Goal: Task Accomplishment & Management: Manage account settings

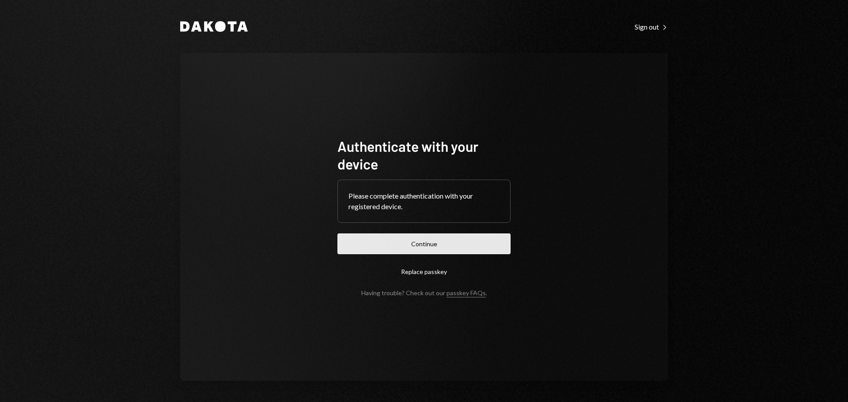
click at [448, 241] on button "Continue" at bounding box center [423, 244] width 173 height 21
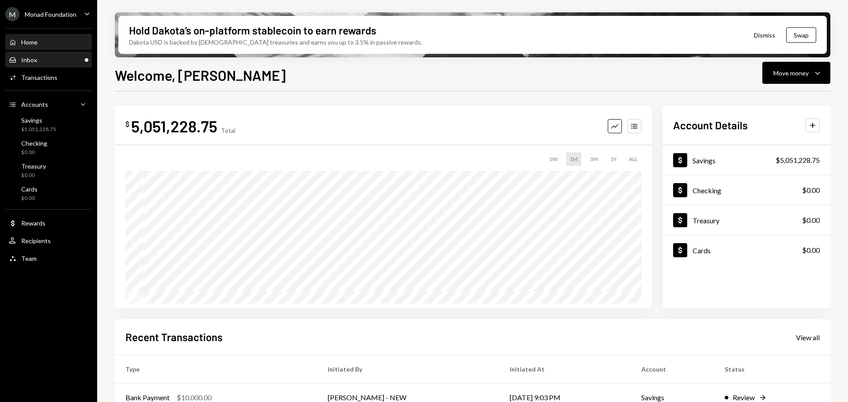
click at [39, 61] on div "Inbox Inbox" at bounding box center [48, 60] width 79 height 8
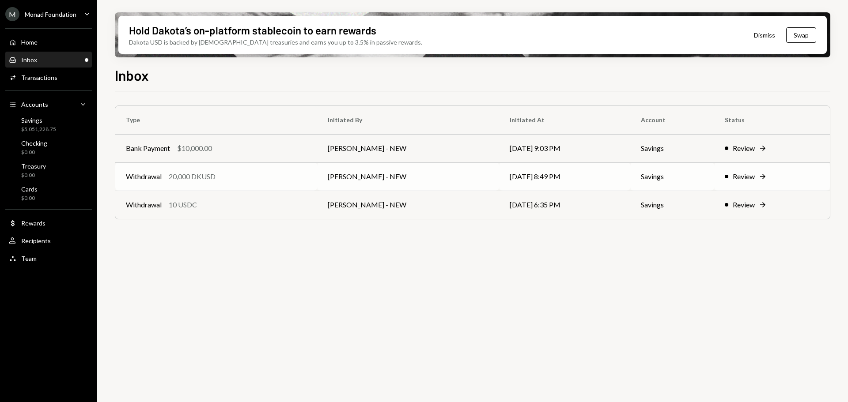
click at [233, 180] on div "Withdrawal 20,000 DKUSD" at bounding box center [216, 176] width 181 height 11
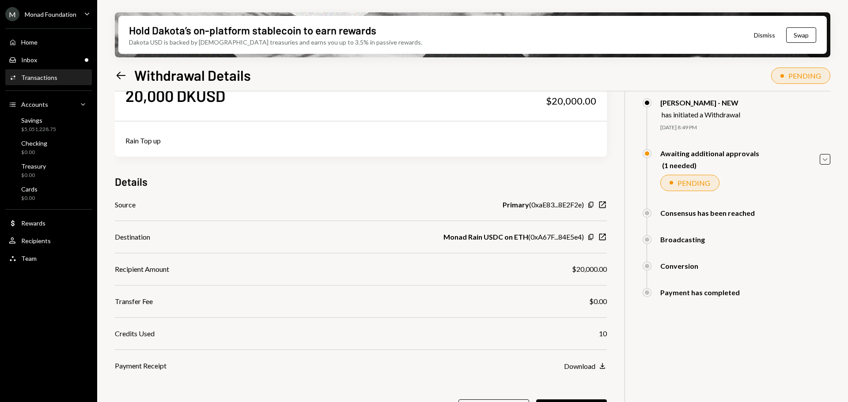
scroll to position [71, 0]
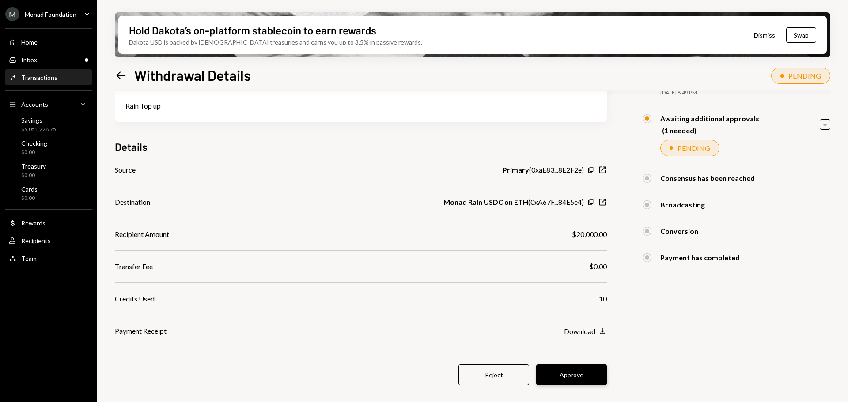
click at [571, 370] on button "Approve" at bounding box center [571, 375] width 71 height 21
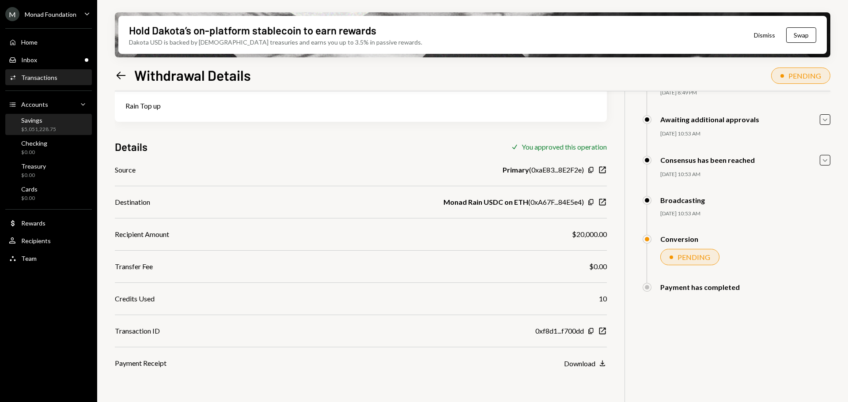
click at [41, 123] on div "Savings" at bounding box center [38, 121] width 35 height 8
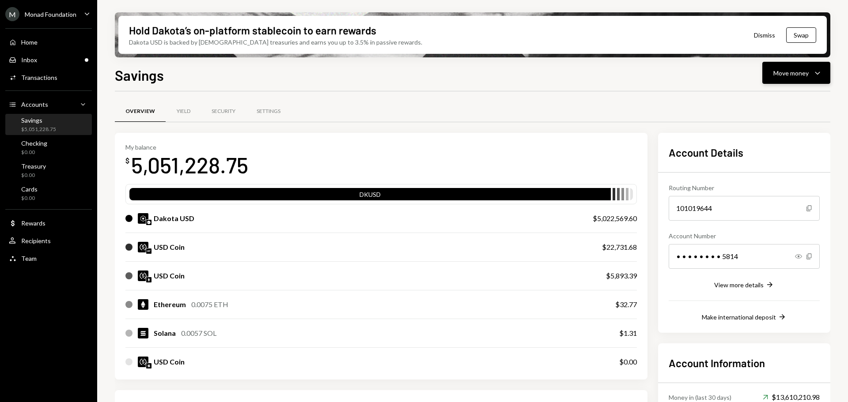
click at [795, 73] on div "Move money" at bounding box center [790, 72] width 35 height 9
click at [562, 81] on div "Savings Move money Caret Down" at bounding box center [472, 73] width 715 height 19
click at [38, 45] on div "Home" at bounding box center [29, 42] width 16 height 8
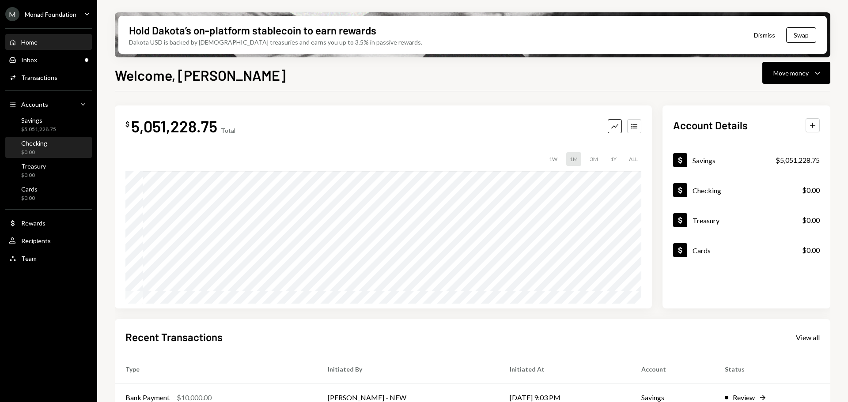
click at [39, 144] on div "Checking" at bounding box center [34, 143] width 26 height 8
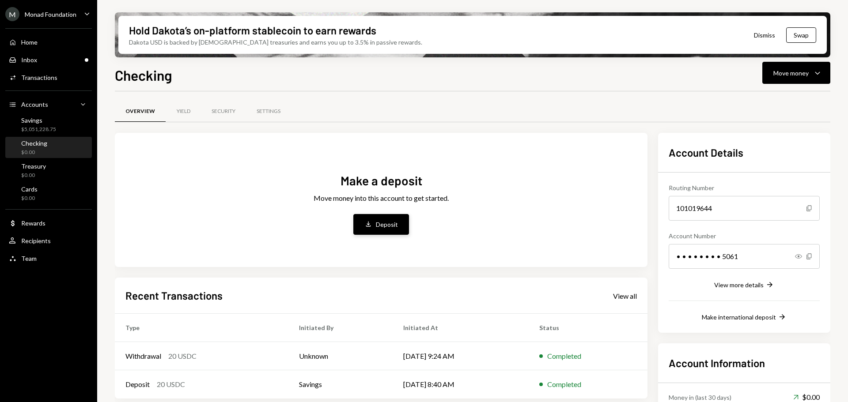
click at [382, 229] on div "Deposit" at bounding box center [387, 224] width 22 height 9
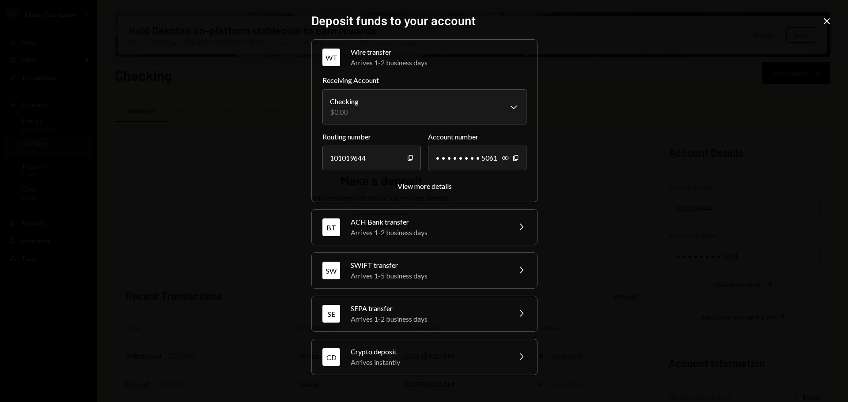
click at [470, 351] on div "Crypto deposit" at bounding box center [428, 352] width 155 height 11
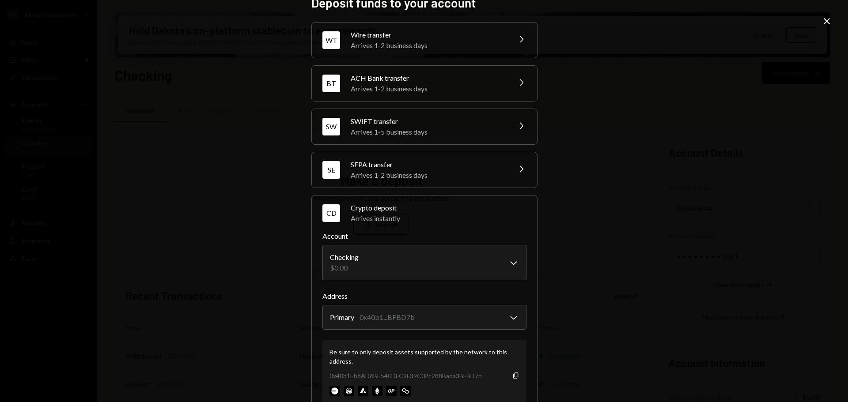
scroll to position [42, 0]
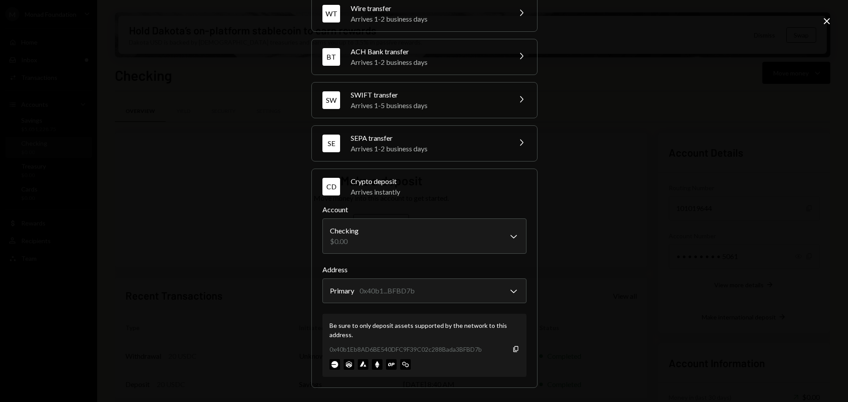
click at [827, 21] on icon "Close" at bounding box center [826, 21] width 11 height 11
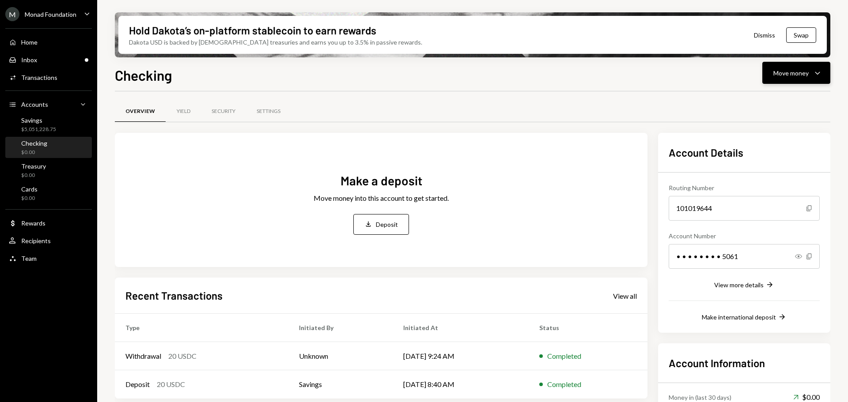
click at [793, 79] on button "Move money Caret Down" at bounding box center [796, 73] width 68 height 22
click at [520, 76] on div "Checking Move money Caret Down" at bounding box center [472, 73] width 715 height 19
click at [41, 123] on div "Savings" at bounding box center [38, 121] width 35 height 8
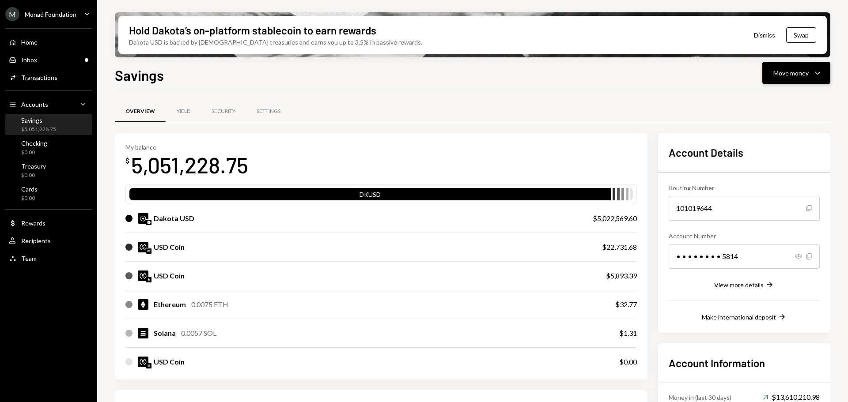
click at [801, 76] on div "Move money" at bounding box center [790, 72] width 35 height 9
click at [777, 100] on div "Send" at bounding box center [789, 99] width 64 height 9
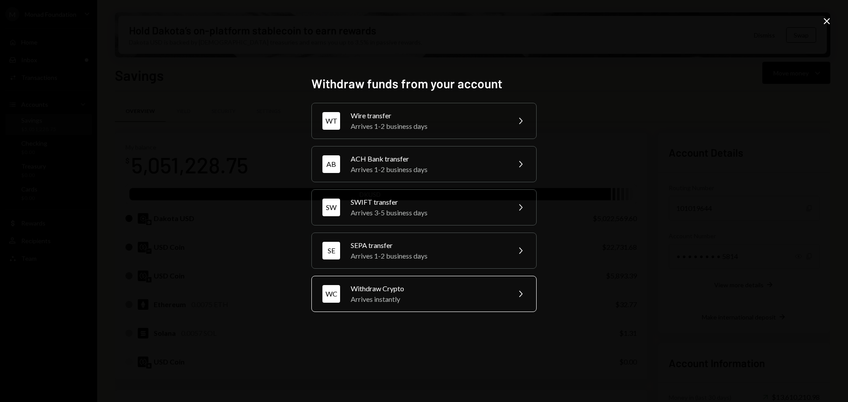
click at [414, 292] on div "Withdraw Crypto" at bounding box center [428, 288] width 154 height 11
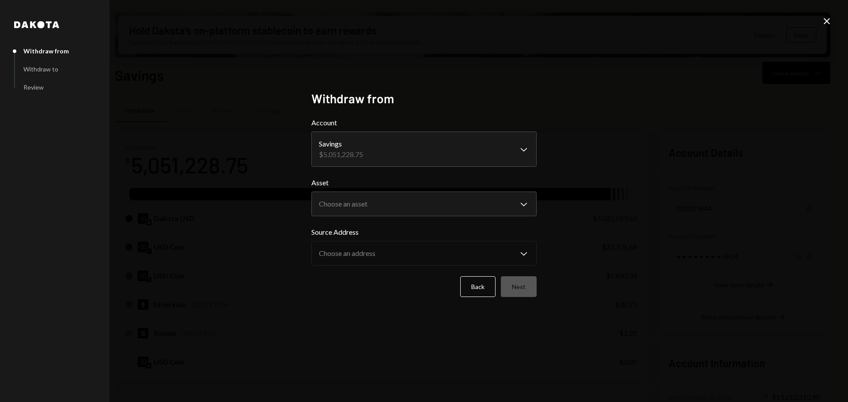
click at [375, 208] on body "M Monad Foundation Caret Down Home Home Inbox Inbox Activities Transactions Acc…" at bounding box center [424, 201] width 848 height 402
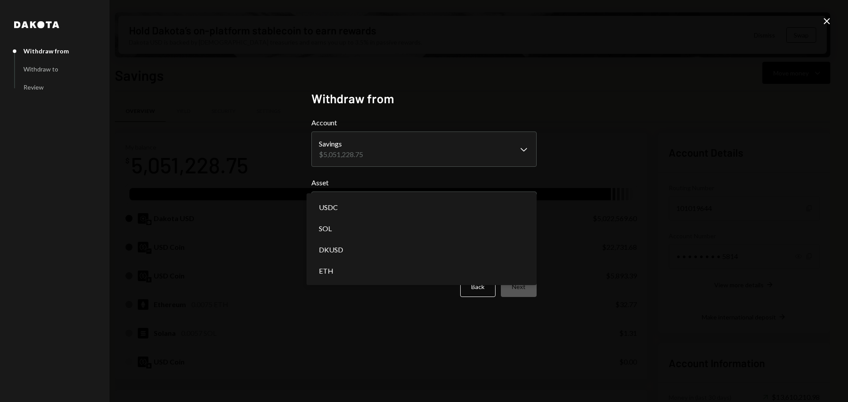
click at [681, 170] on div "**********" at bounding box center [424, 201] width 848 height 402
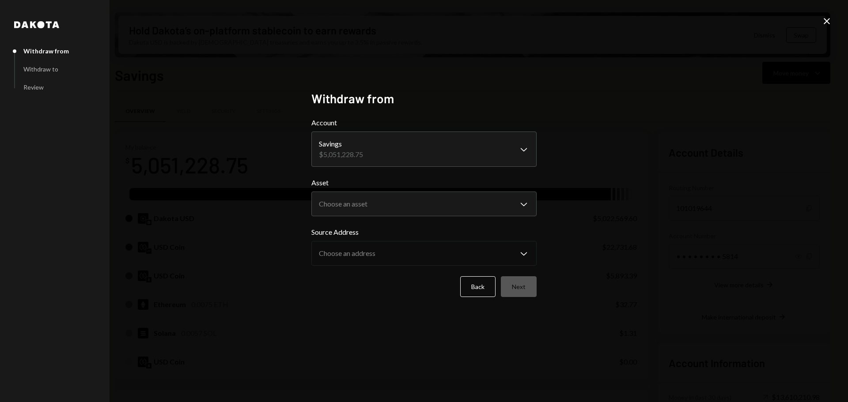
click at [822, 22] on icon "Close" at bounding box center [826, 21] width 11 height 11
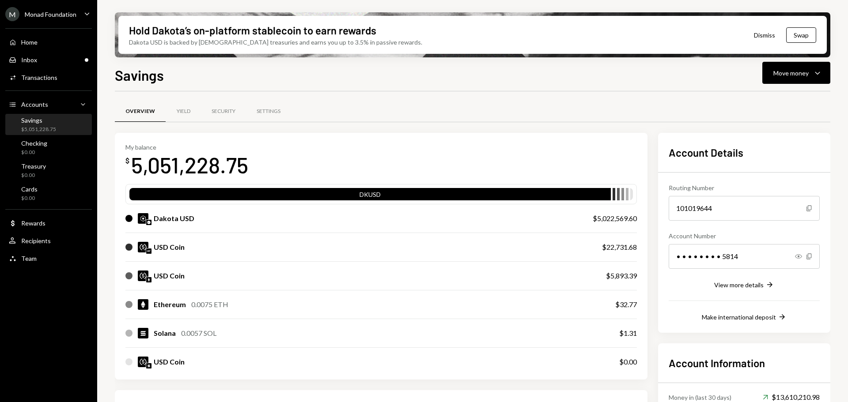
click at [49, 121] on div "Savings" at bounding box center [38, 121] width 35 height 8
click at [47, 45] on div "Home Home" at bounding box center [48, 42] width 79 height 8
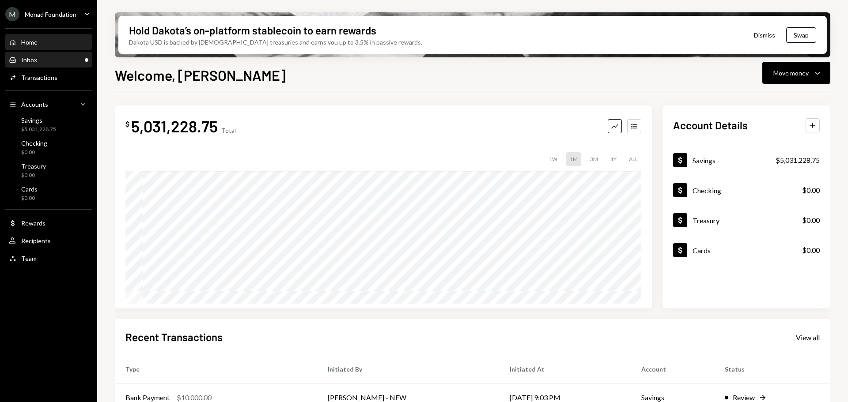
click at [55, 66] on div "Inbox Inbox" at bounding box center [48, 60] width 79 height 15
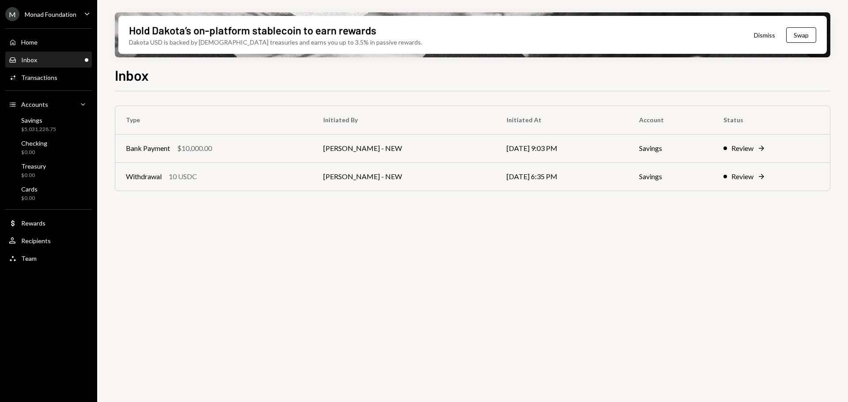
click at [273, 146] on div "Bank Payment $10,000.00" at bounding box center [214, 148] width 176 height 11
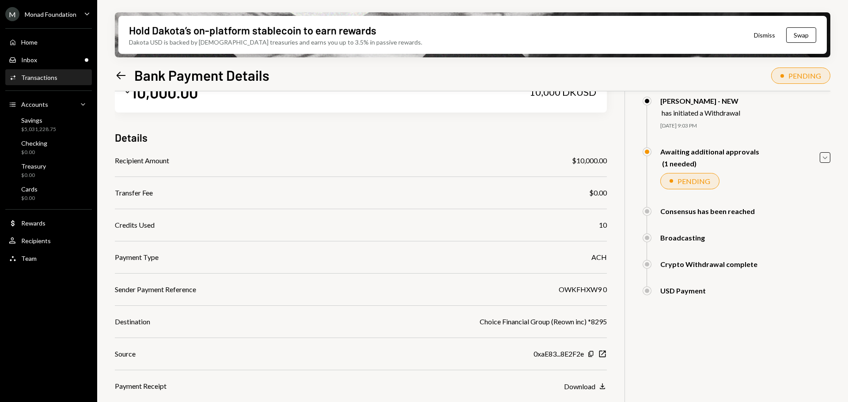
scroll to position [83, 0]
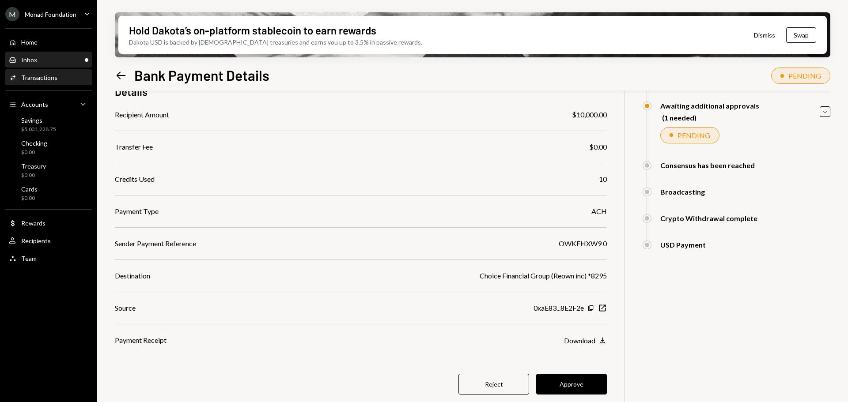
drag, startPoint x: 40, startPoint y: 57, endPoint x: 116, endPoint y: 79, distance: 79.2
click at [40, 57] on div "Inbox Inbox" at bounding box center [48, 60] width 79 height 8
